Goal: Task Accomplishment & Management: Use online tool/utility

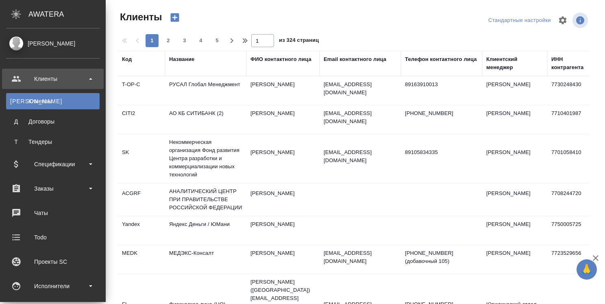
select select "RU"
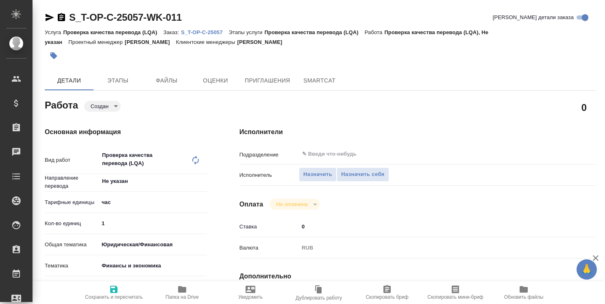
type textarea "x"
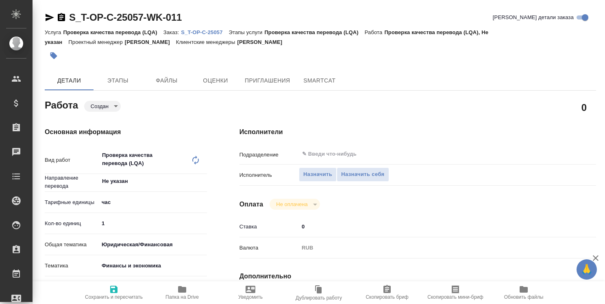
type textarea "x"
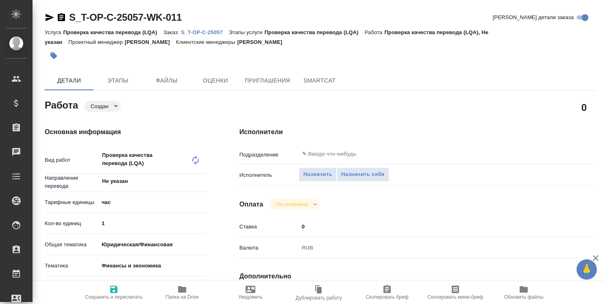
type textarea "x"
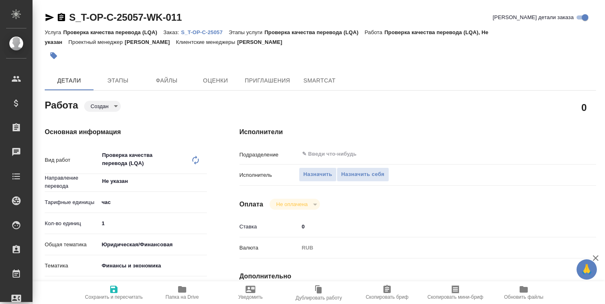
type textarea "x"
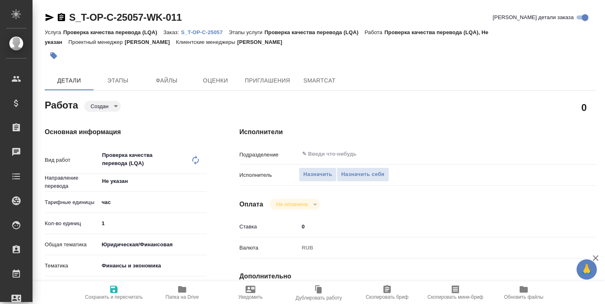
type textarea "x"
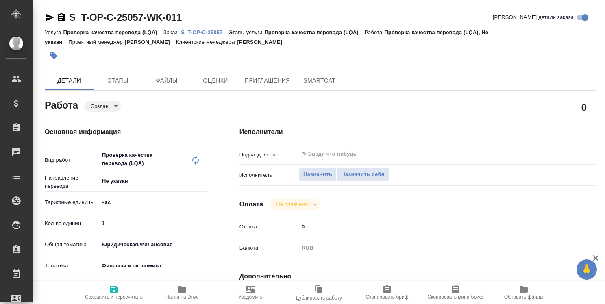
type textarea "x"
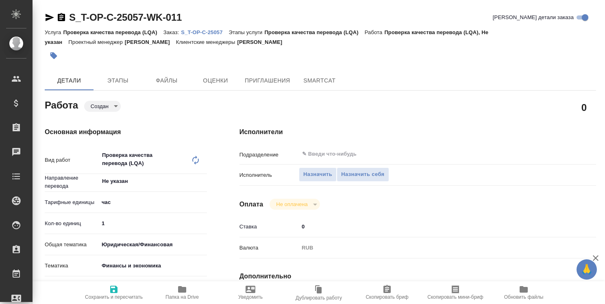
click at [207, 33] on p "S_T-OP-C-25057" at bounding box center [205, 32] width 48 height 6
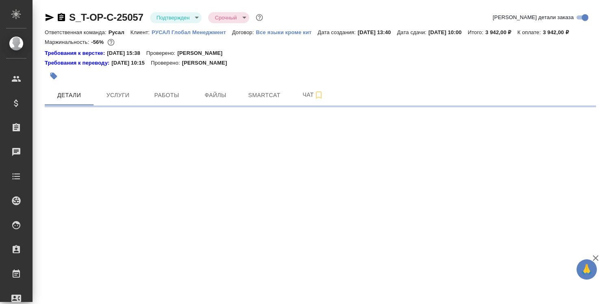
select select "RU"
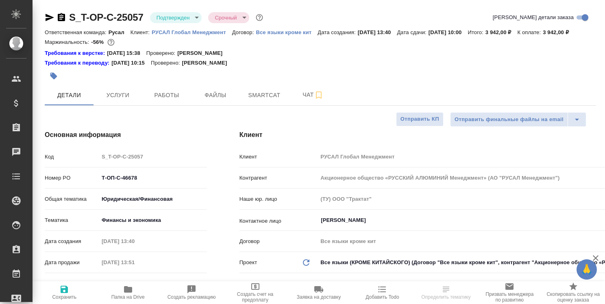
type textarea "x"
click at [174, 96] on span "Работы" at bounding box center [166, 95] width 39 height 10
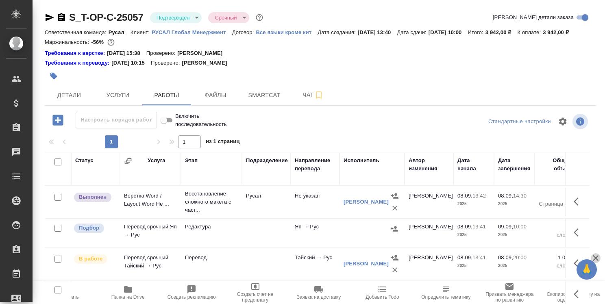
click at [597, 257] on icon "button" at bounding box center [596, 258] width 6 height 6
